Goal: Transaction & Acquisition: Purchase product/service

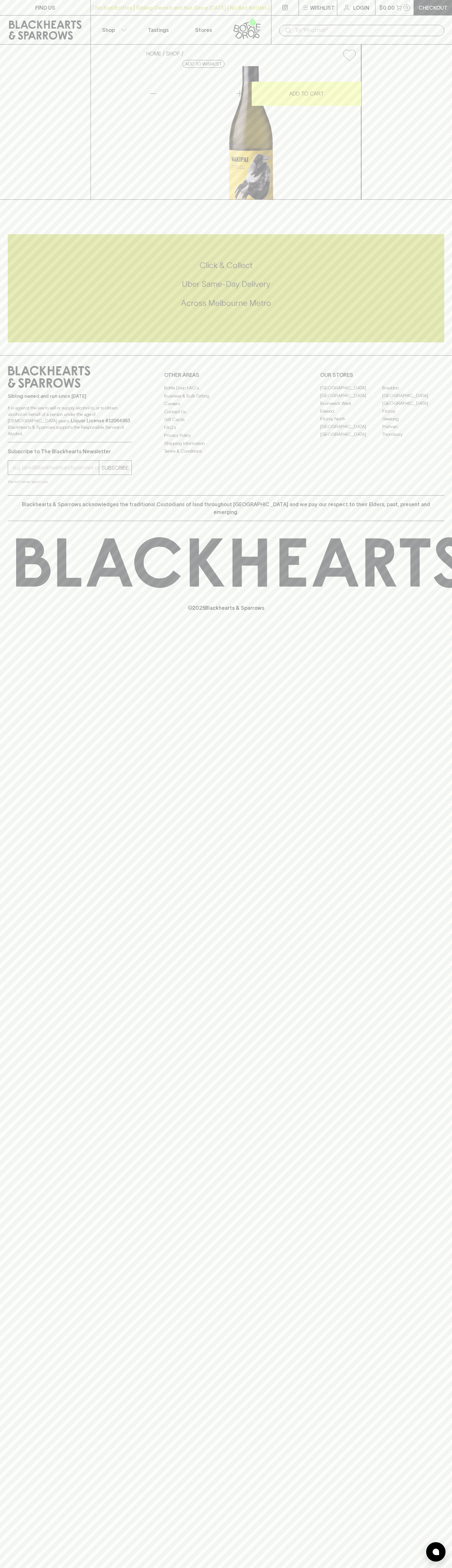
click at [49, 27] on icon at bounding box center [45, 30] width 72 height 19
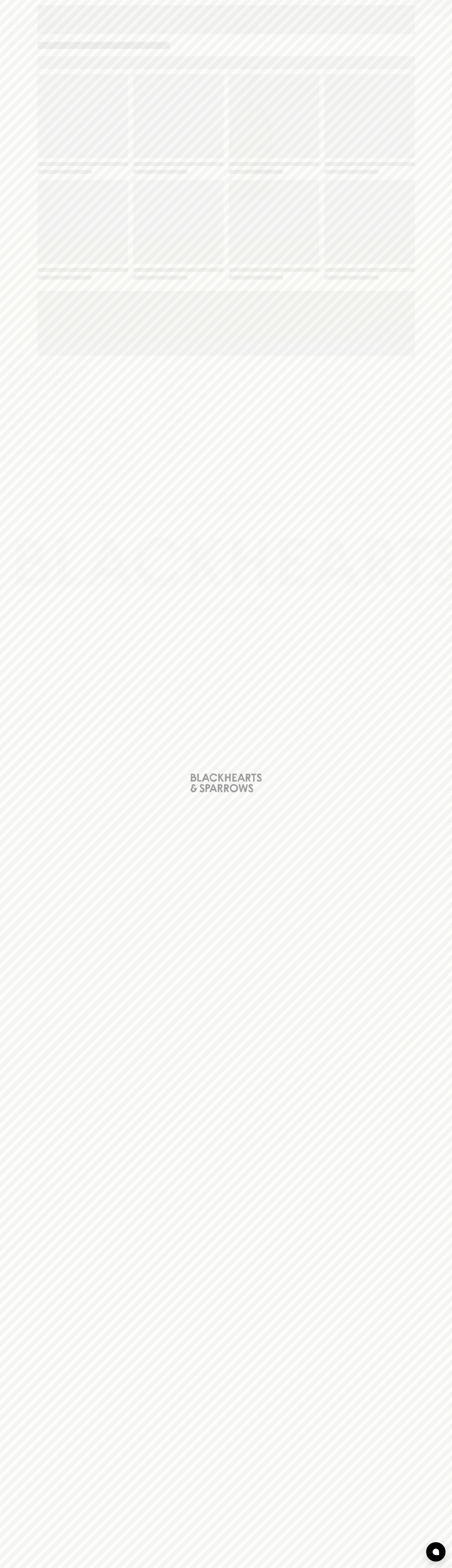
click at [451, 542] on div "Loading" at bounding box center [226, 784] width 452 height 1568
click at [36, 1567] on html "FIND US | No Bad Bottles | Sibling Owned and Run Since 2006 | No Bad Bottles | …" at bounding box center [226, 784] width 452 height 1568
click at [13, 903] on div "Loading" at bounding box center [226, 784] width 452 height 1568
